Goal: Task Accomplishment & Management: Manage account settings

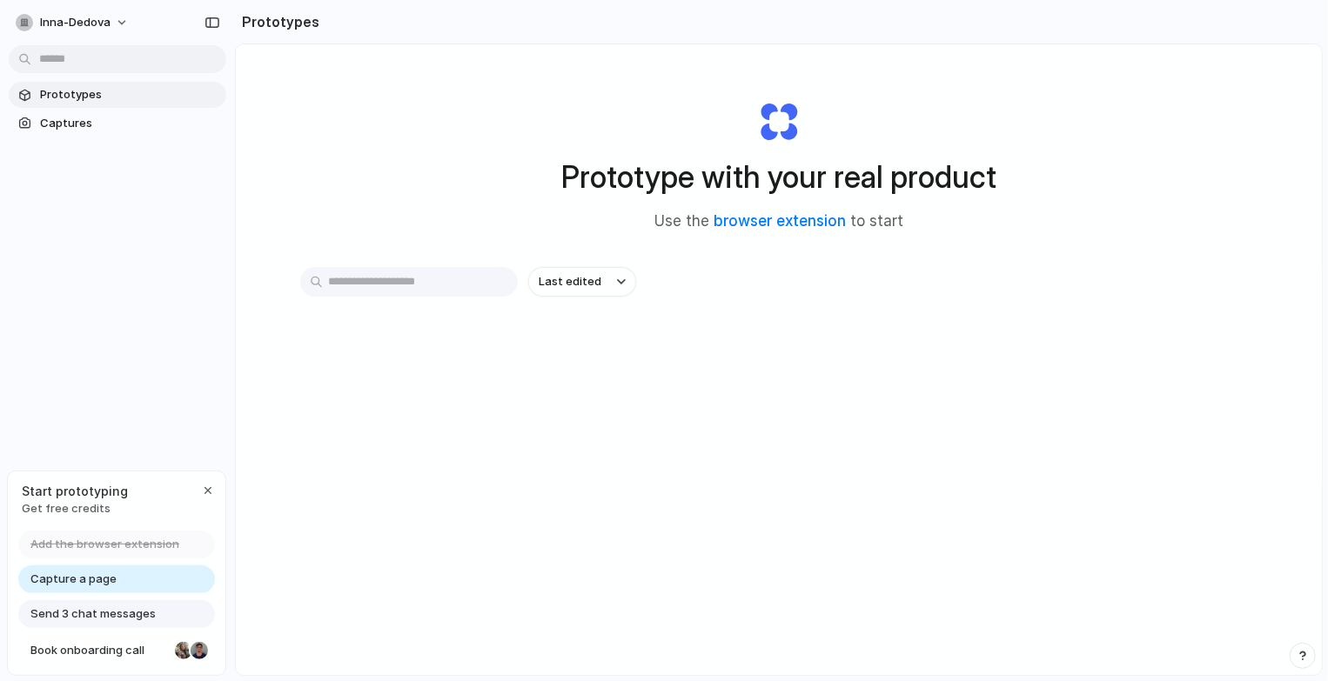
click at [64, 503] on span "Get free credits" at bounding box center [75, 508] width 106 height 17
click at [60, 508] on span "Get free credits" at bounding box center [75, 508] width 106 height 17
click at [194, 657] on div at bounding box center [199, 650] width 17 height 17
click at [100, 26] on span "inna-dedova" at bounding box center [75, 22] width 70 height 17
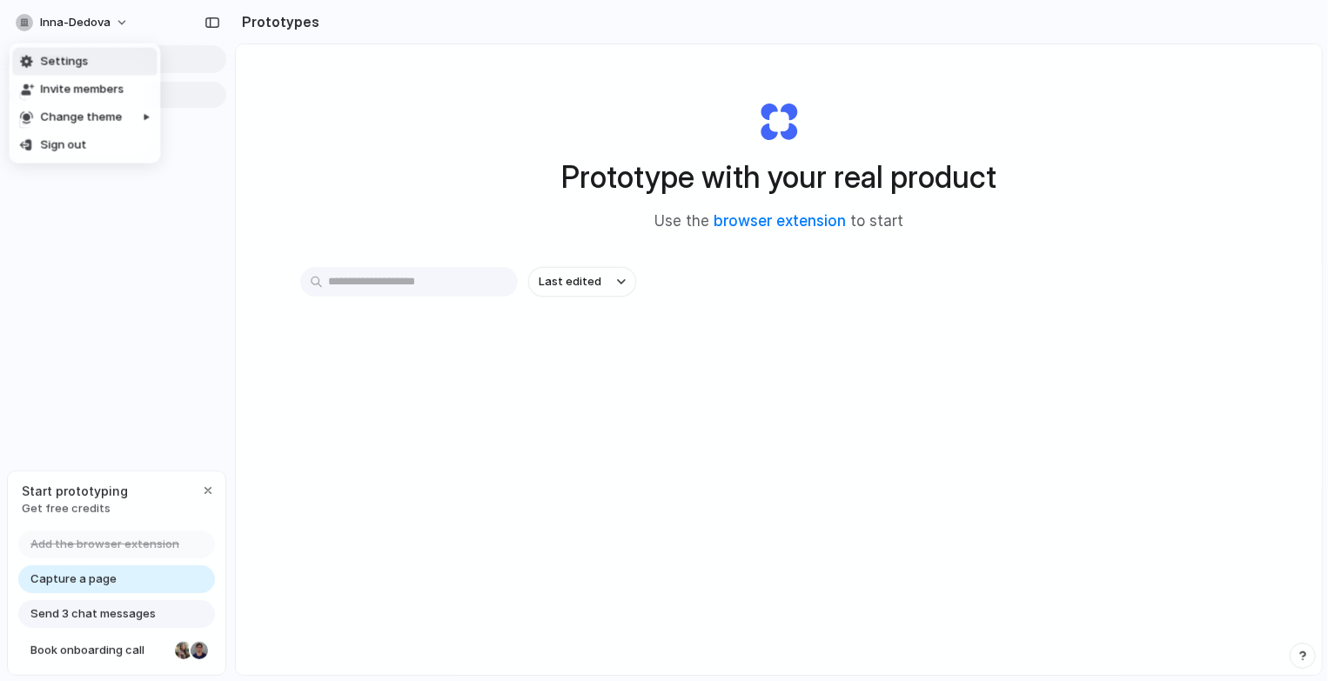
click at [72, 59] on span "Settings" at bounding box center [64, 61] width 48 height 17
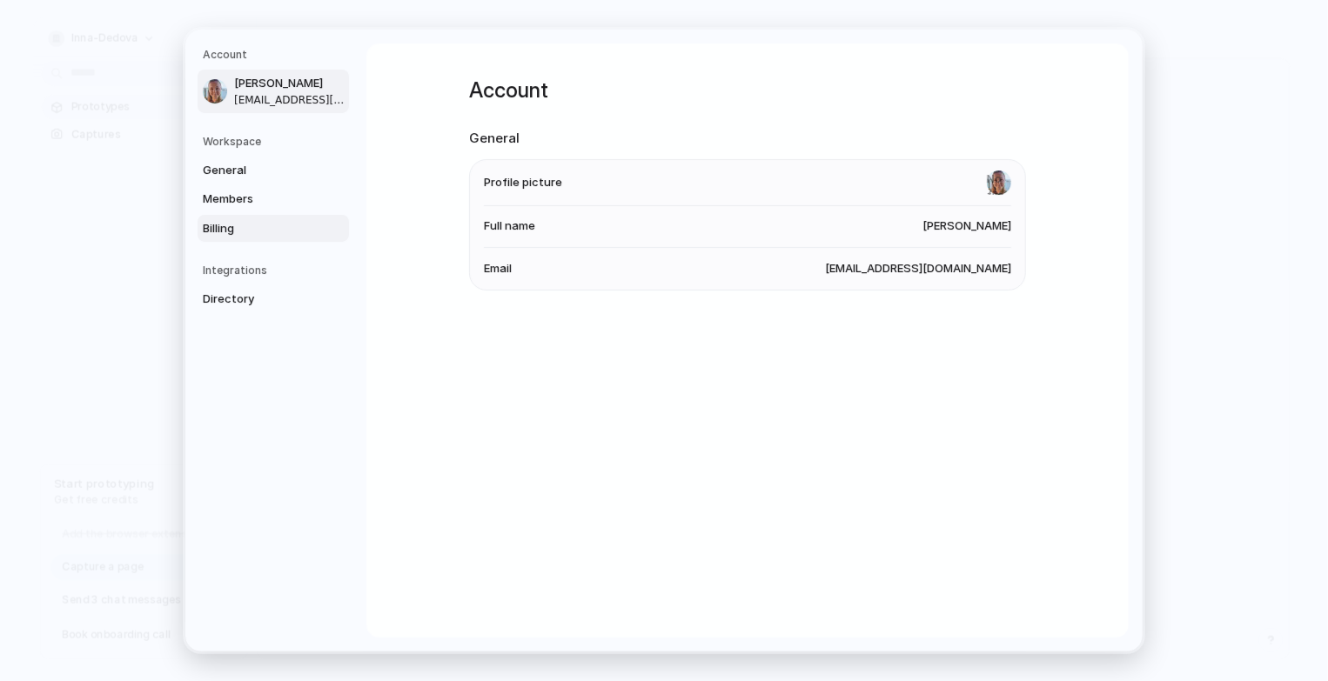
click at [220, 218] on link "Billing" at bounding box center [273, 229] width 151 height 28
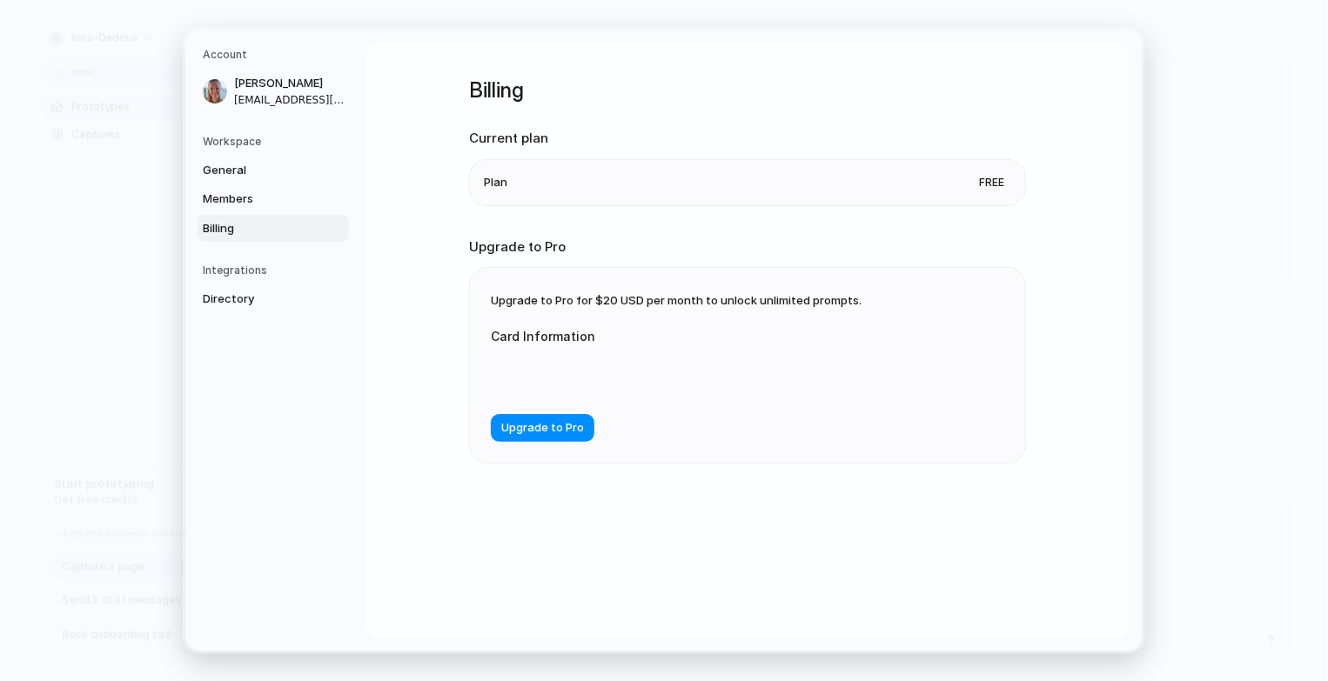
click at [513, 195] on li "Plan Free" at bounding box center [747, 182] width 527 height 45
